Goal: Information Seeking & Learning: Learn about a topic

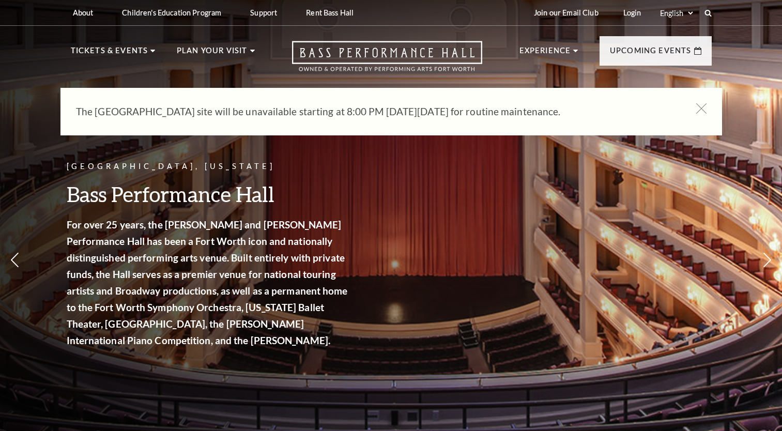
click at [328, 119] on p "The [GEOGRAPHIC_DATA] site will be unavailable starting at 8:00 PM [DATE][DATE]…" at bounding box center [376, 111] width 600 height 17
click at [293, 119] on p "The [GEOGRAPHIC_DATA] site will be unavailable starting at 8:00 PM [DATE][DATE]…" at bounding box center [376, 111] width 600 height 17
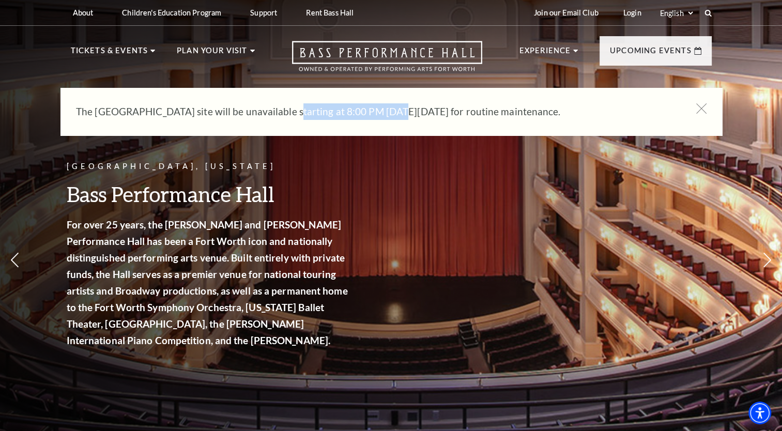
drag, startPoint x: 286, startPoint y: 111, endPoint x: 380, endPoint y: 115, distance: 94.2
click at [380, 115] on p "The [GEOGRAPHIC_DATA] site will be unavailable starting at 8:00 PM [DATE][DATE]…" at bounding box center [376, 111] width 600 height 17
click at [381, 115] on p "The [GEOGRAPHIC_DATA] site will be unavailable starting at 8:00 PM [DATE][DATE]…" at bounding box center [376, 111] width 600 height 17
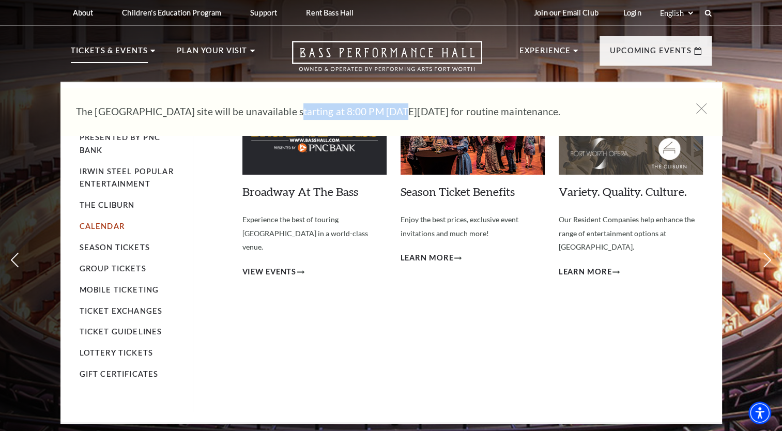
click at [95, 223] on link "Calendar" at bounding box center [102, 226] width 45 height 9
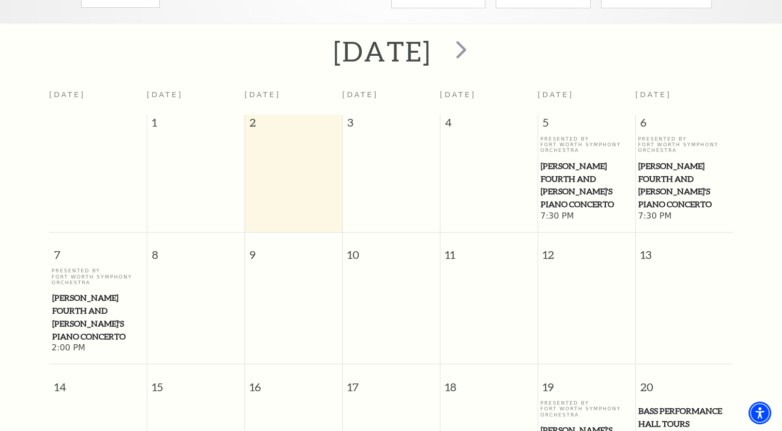
scroll to position [143, 0]
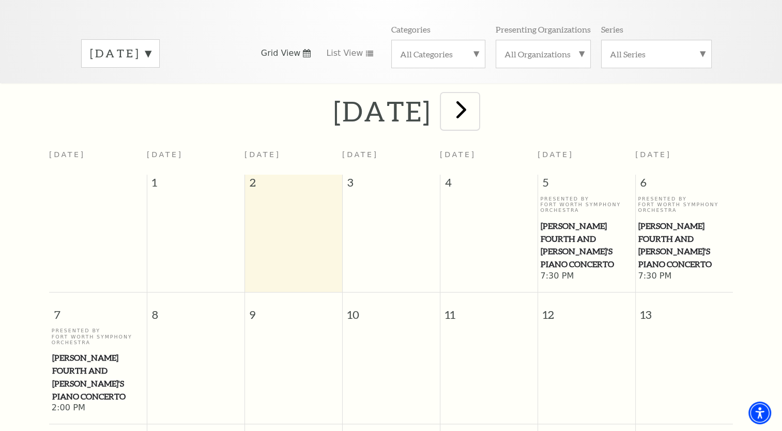
click at [476, 105] on span "next" at bounding box center [461, 109] width 29 height 29
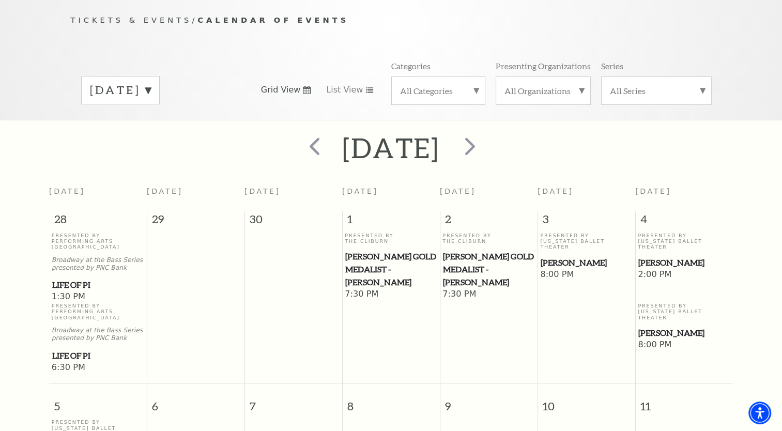
scroll to position [91, 0]
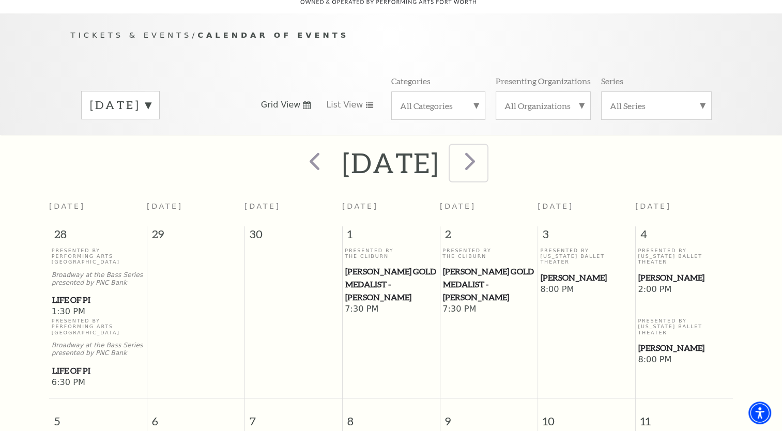
click at [485, 154] on span "next" at bounding box center [470, 160] width 29 height 29
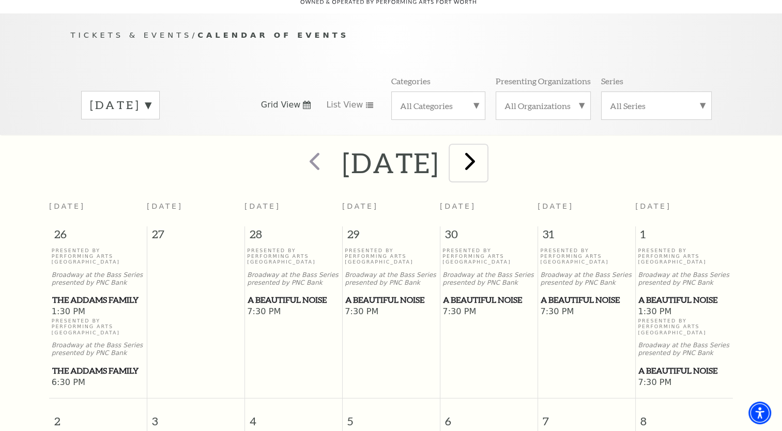
click at [485, 146] on span "next" at bounding box center [470, 160] width 29 height 29
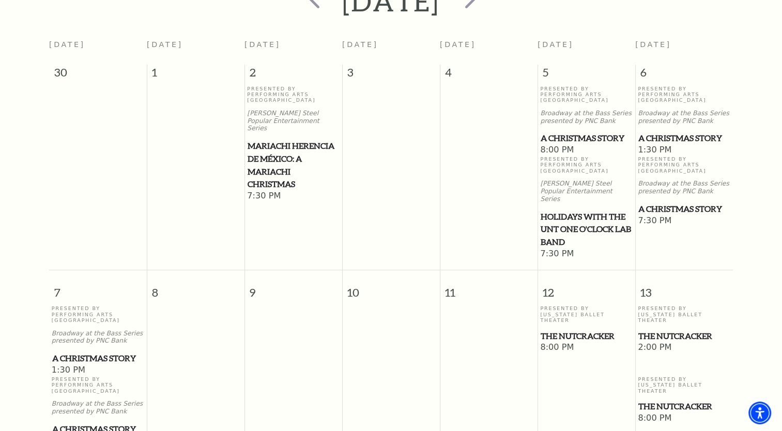
scroll to position [246, 0]
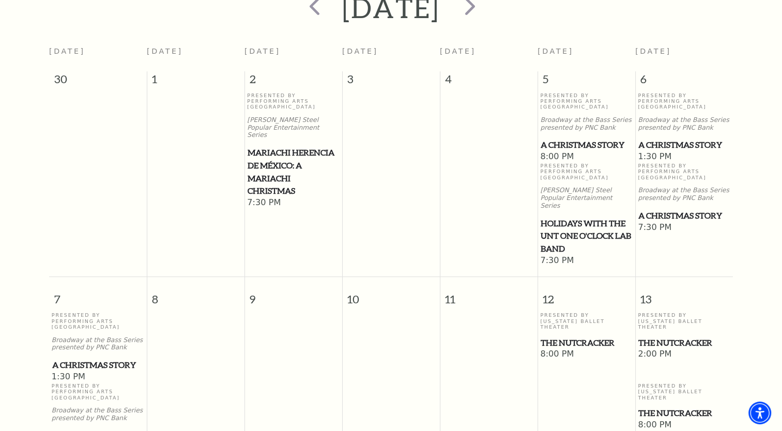
click at [600, 139] on span "A Christmas Story" at bounding box center [587, 145] width 92 height 13
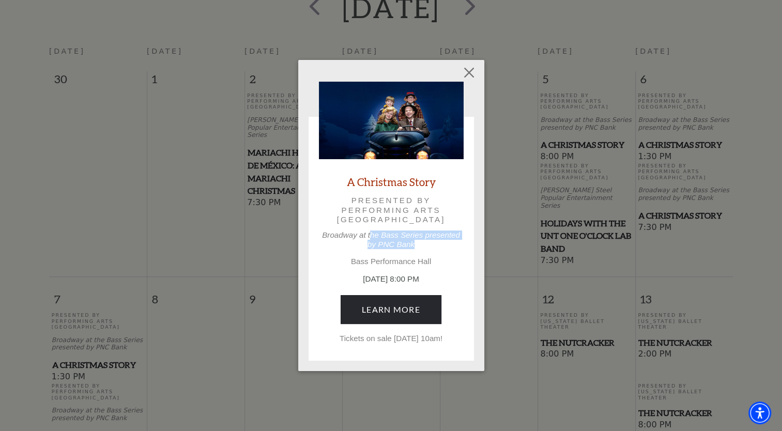
drag, startPoint x: 422, startPoint y: 242, endPoint x: 366, endPoint y: 231, distance: 57.5
click at [366, 231] on p "Broadway at the Bass Series presented by PNC Bank" at bounding box center [391, 240] width 145 height 19
click at [365, 230] on div "A Christmas Story Presented by Performing Arts Fort Worth Broadway at the Bass …" at bounding box center [391, 213] width 145 height 262
drag, startPoint x: 365, startPoint y: 230, endPoint x: 466, endPoint y: 73, distance: 186.3
click at [465, 73] on button "Close" at bounding box center [469, 73] width 20 height 20
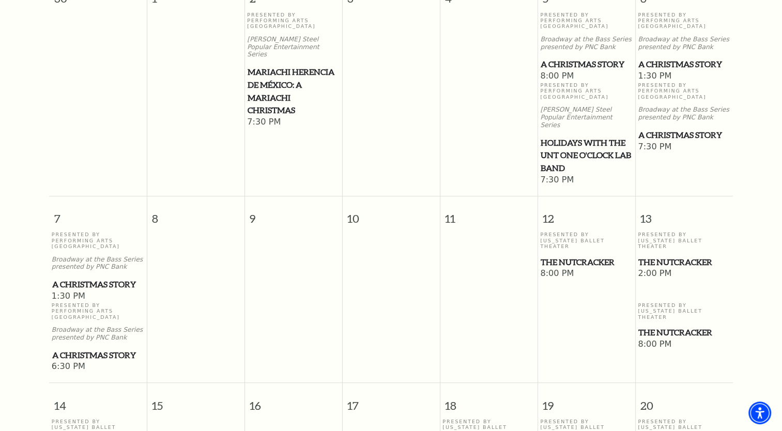
scroll to position [401, 0]
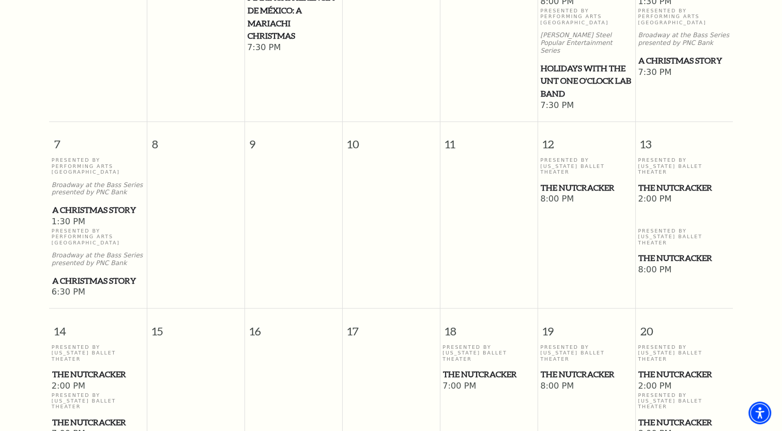
click at [578, 181] on span "The Nutcracker" at bounding box center [587, 187] width 92 height 13
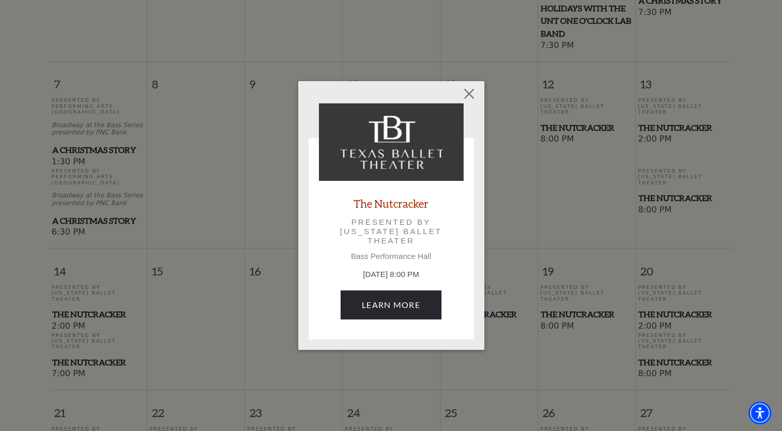
scroll to position [556, 0]
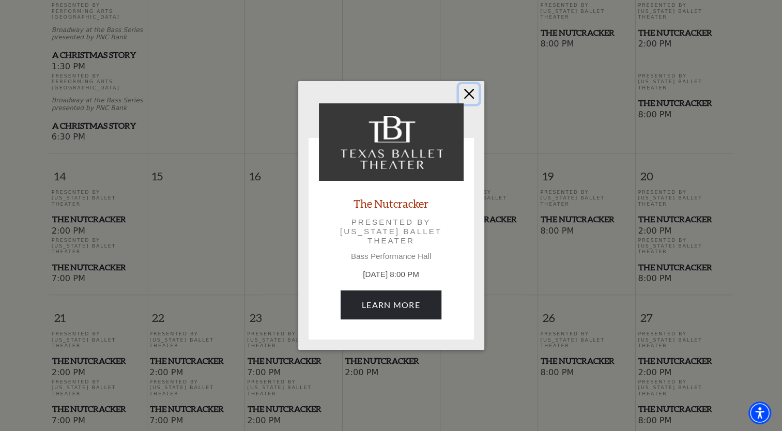
click at [467, 96] on button "Close" at bounding box center [469, 94] width 20 height 20
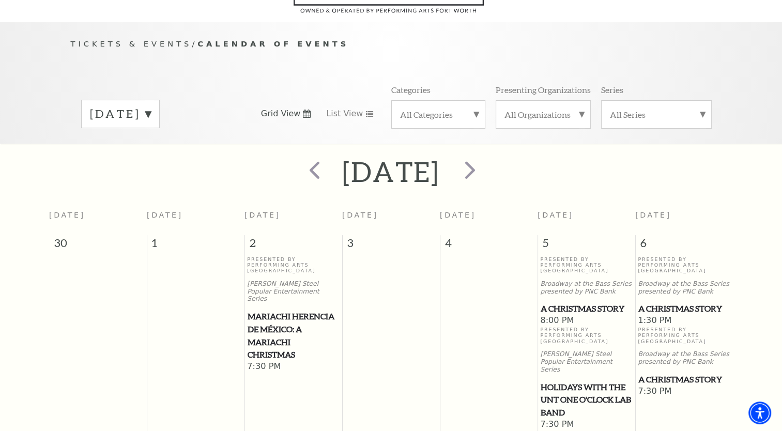
scroll to position [0, 0]
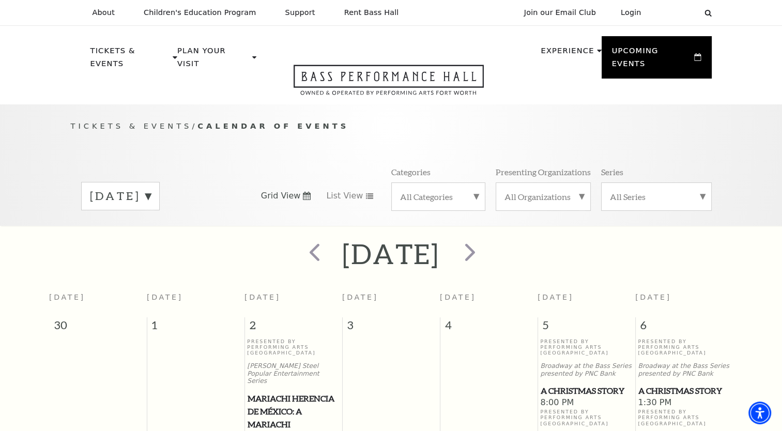
click at [540, 191] on label "All Organizations" at bounding box center [544, 196] width 78 height 11
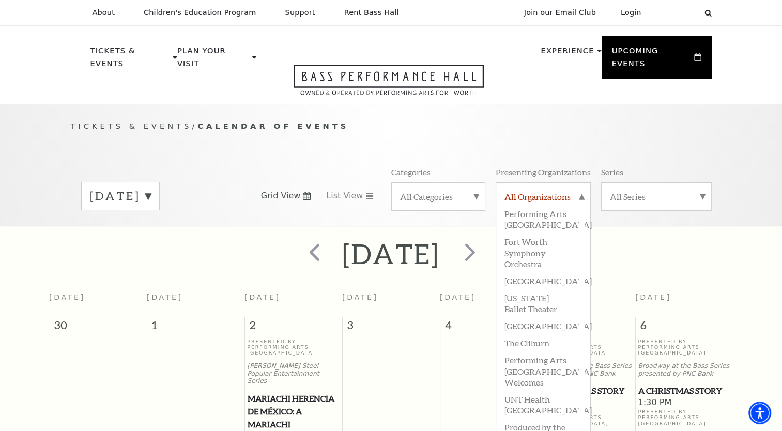
click at [548, 191] on label "All Organizations" at bounding box center [544, 197] width 78 height 13
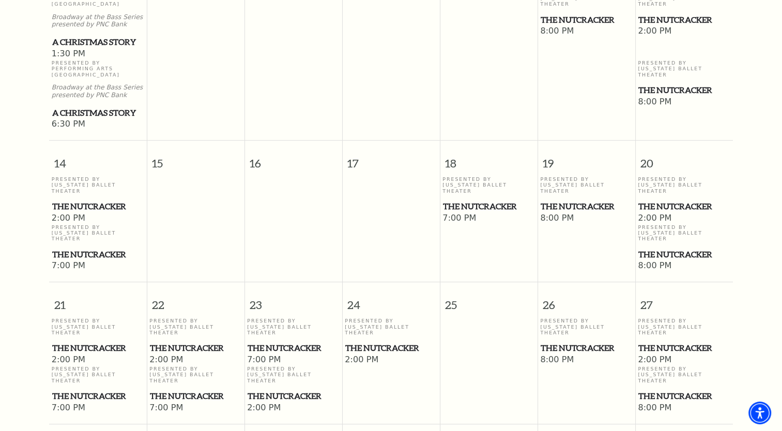
scroll to position [569, 0]
click at [665, 201] on span "The Nutcracker" at bounding box center [685, 207] width 92 height 13
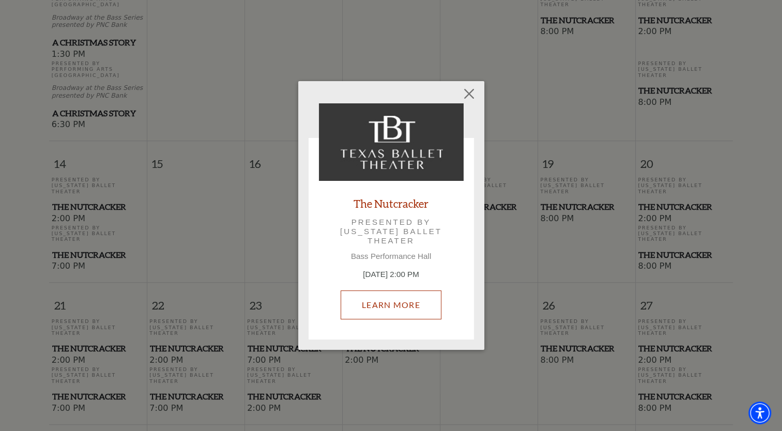
click at [396, 294] on link "Learn More" at bounding box center [391, 305] width 101 height 29
